Goal: Navigation & Orientation: Understand site structure

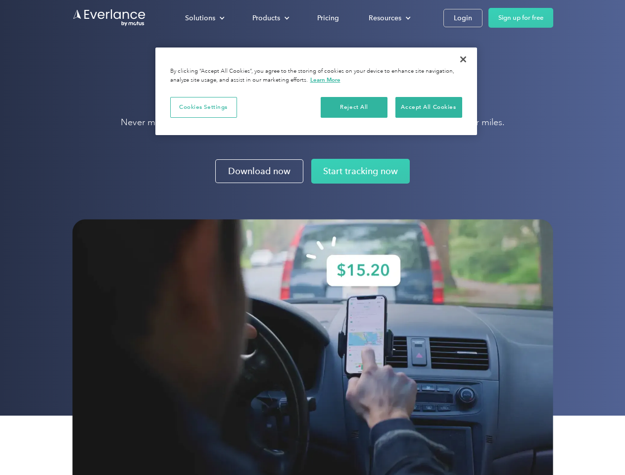
click at [312, 238] on img at bounding box center [312, 359] width 481 height 281
click at [205, 18] on div "Solutions" at bounding box center [200, 18] width 30 height 12
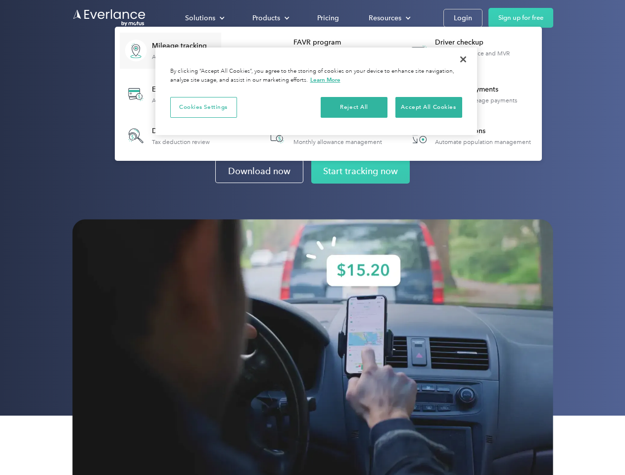
click at [270, 18] on div "Products" at bounding box center [267, 18] width 28 height 12
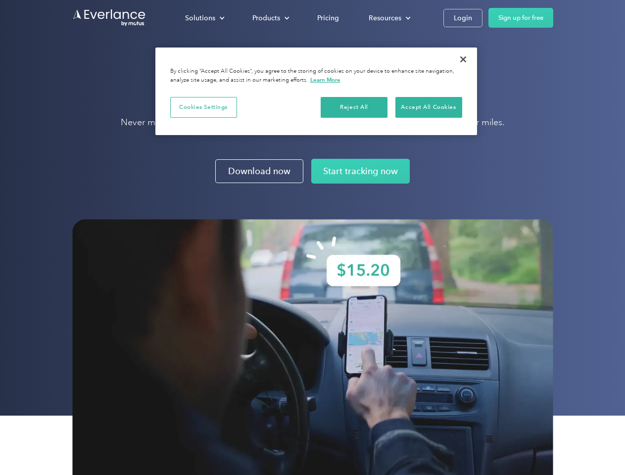
click at [389, 18] on div "Resources" at bounding box center [385, 18] width 33 height 12
click at [204, 107] on button "Cookies Settings" at bounding box center [203, 107] width 67 height 21
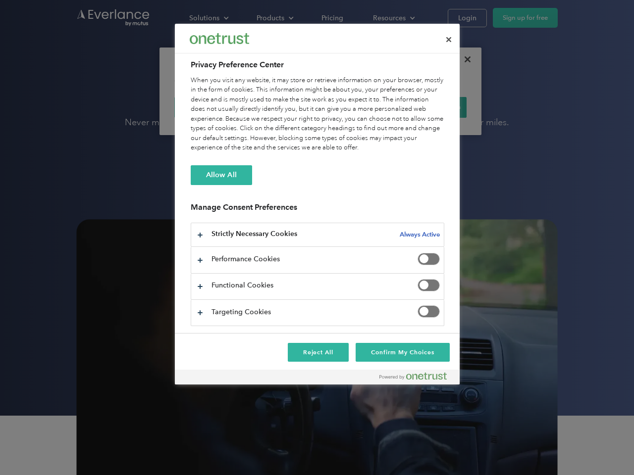
click at [355, 107] on div "When you visit any website, it may store or retrieve information on your browse…" at bounding box center [318, 114] width 254 height 77
click at [429, 107] on div "When you visit any website, it may store or retrieve information on your browse…" at bounding box center [318, 114] width 254 height 77
click at [464, 59] on div at bounding box center [317, 237] width 634 height 475
